Goal: Check status

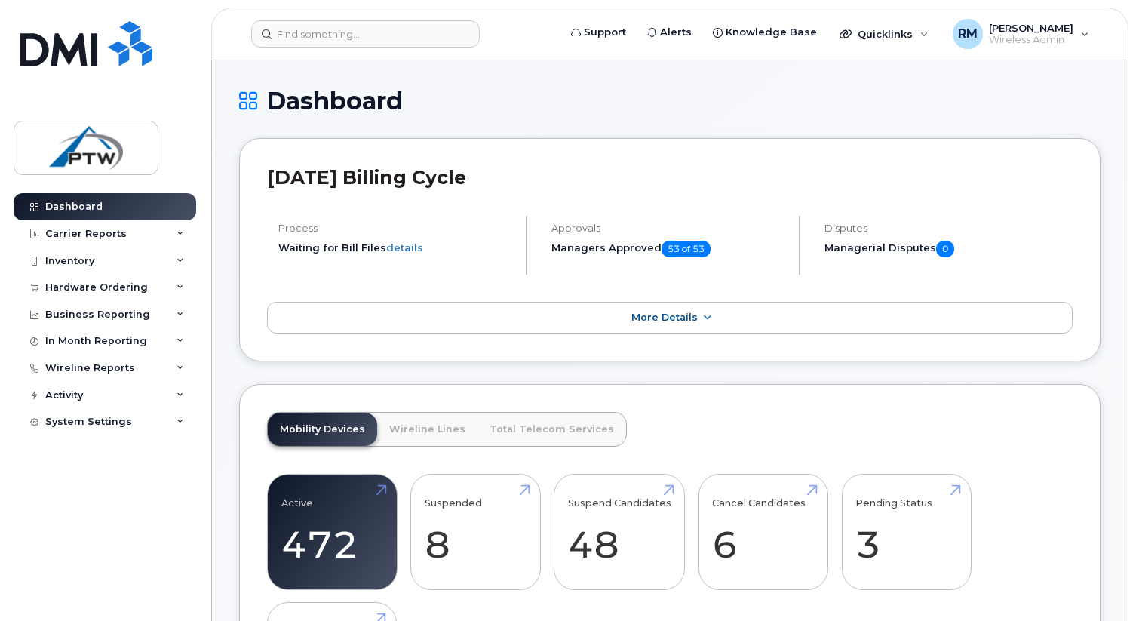
click at [333, 95] on h1 "Dashboard" at bounding box center [669, 100] width 861 height 26
click at [663, 330] on link "More Details" at bounding box center [669, 318] width 805 height 32
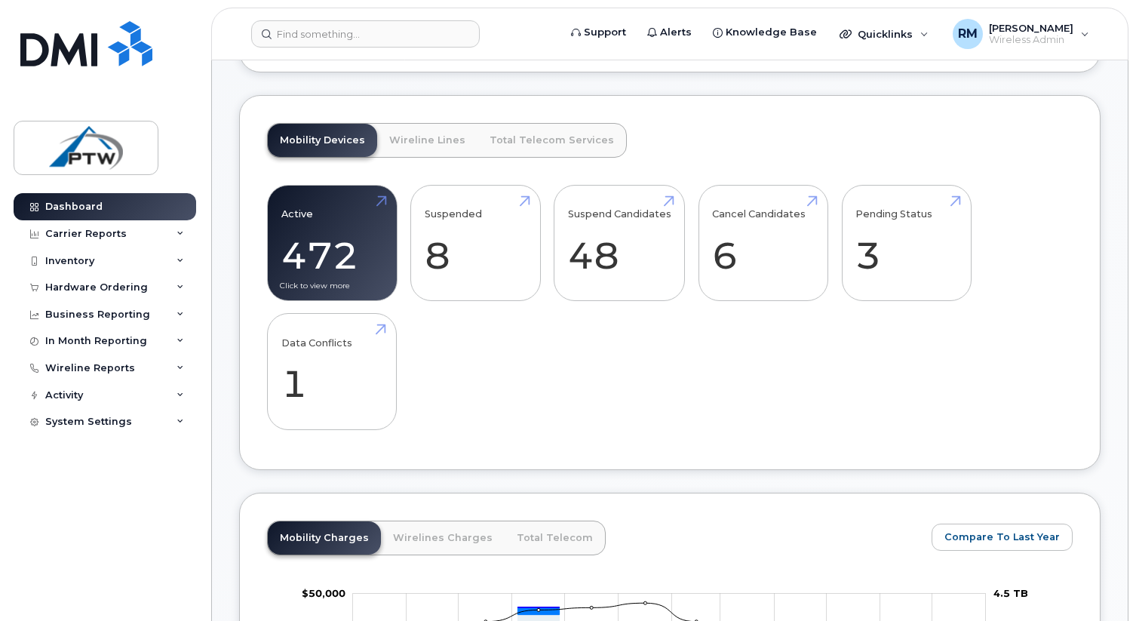
scroll to position [417, 0]
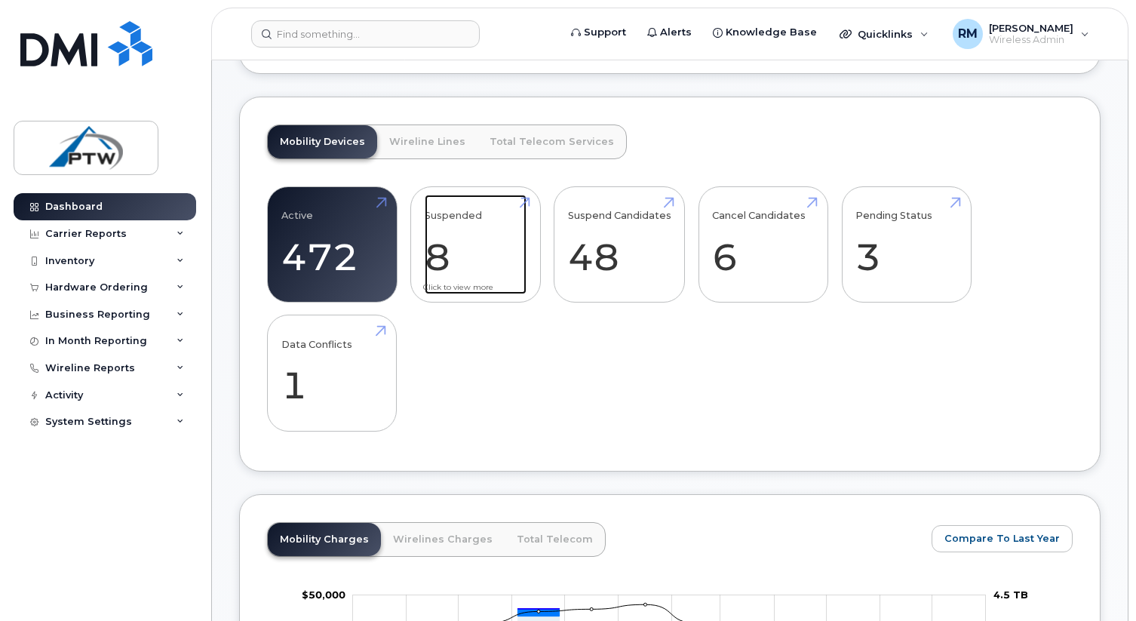
click at [455, 290] on link "Suspended 8 -69%" at bounding box center [476, 245] width 102 height 100
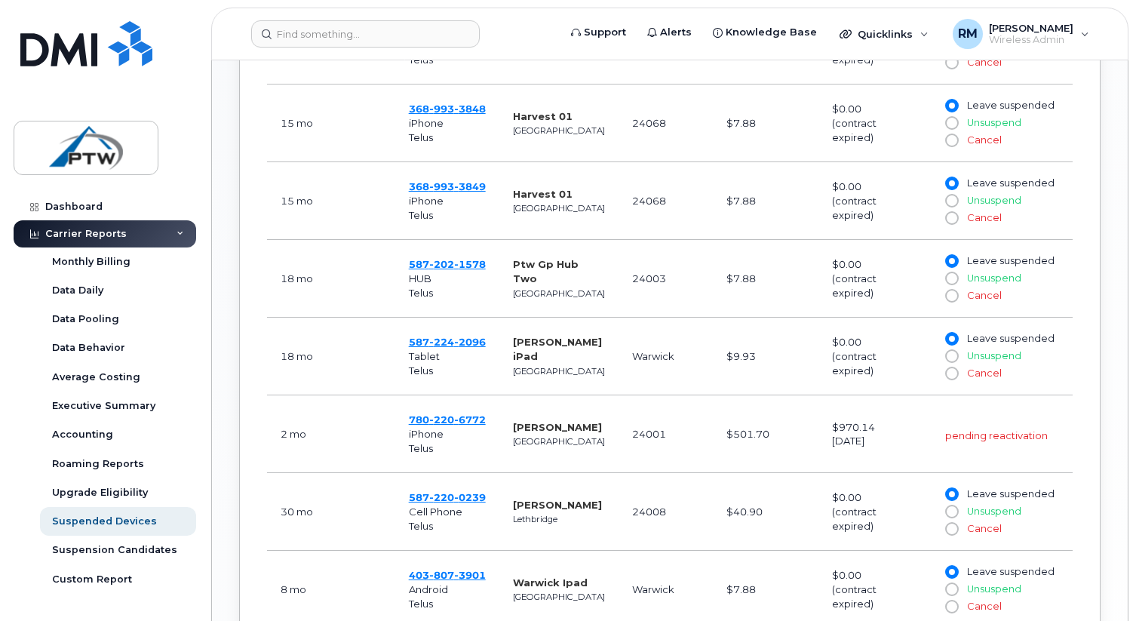
scroll to position [771, 0]
click at [955, 296] on input "Cancel" at bounding box center [951, 295] width 12 height 12
radio input "true"
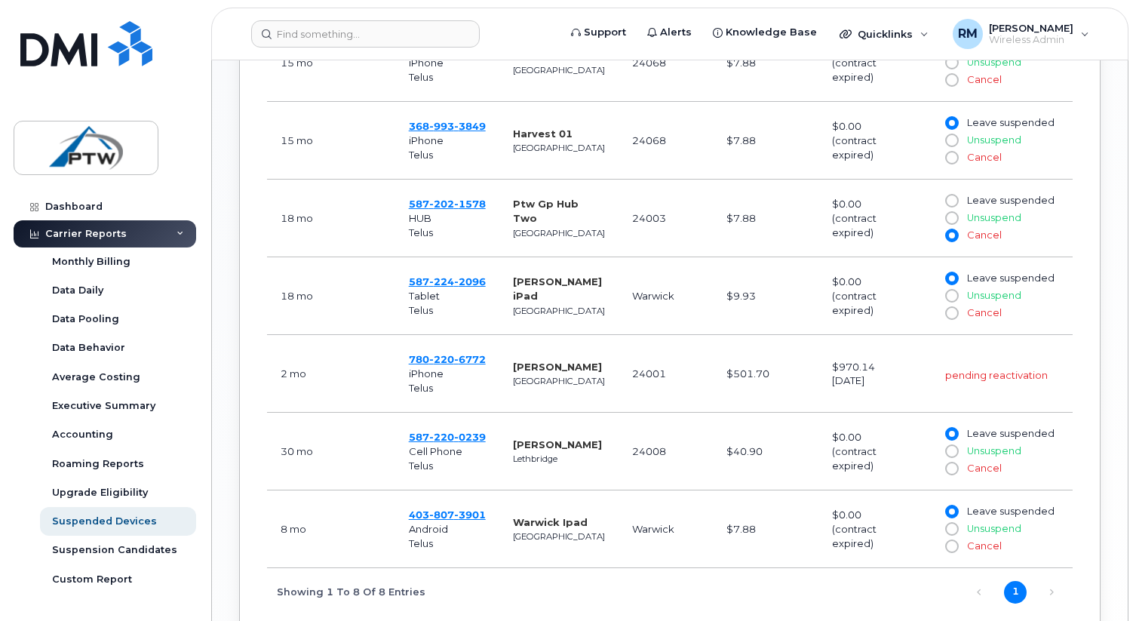
scroll to position [834, 0]
